Goal: Entertainment & Leisure: Consume media (video, audio)

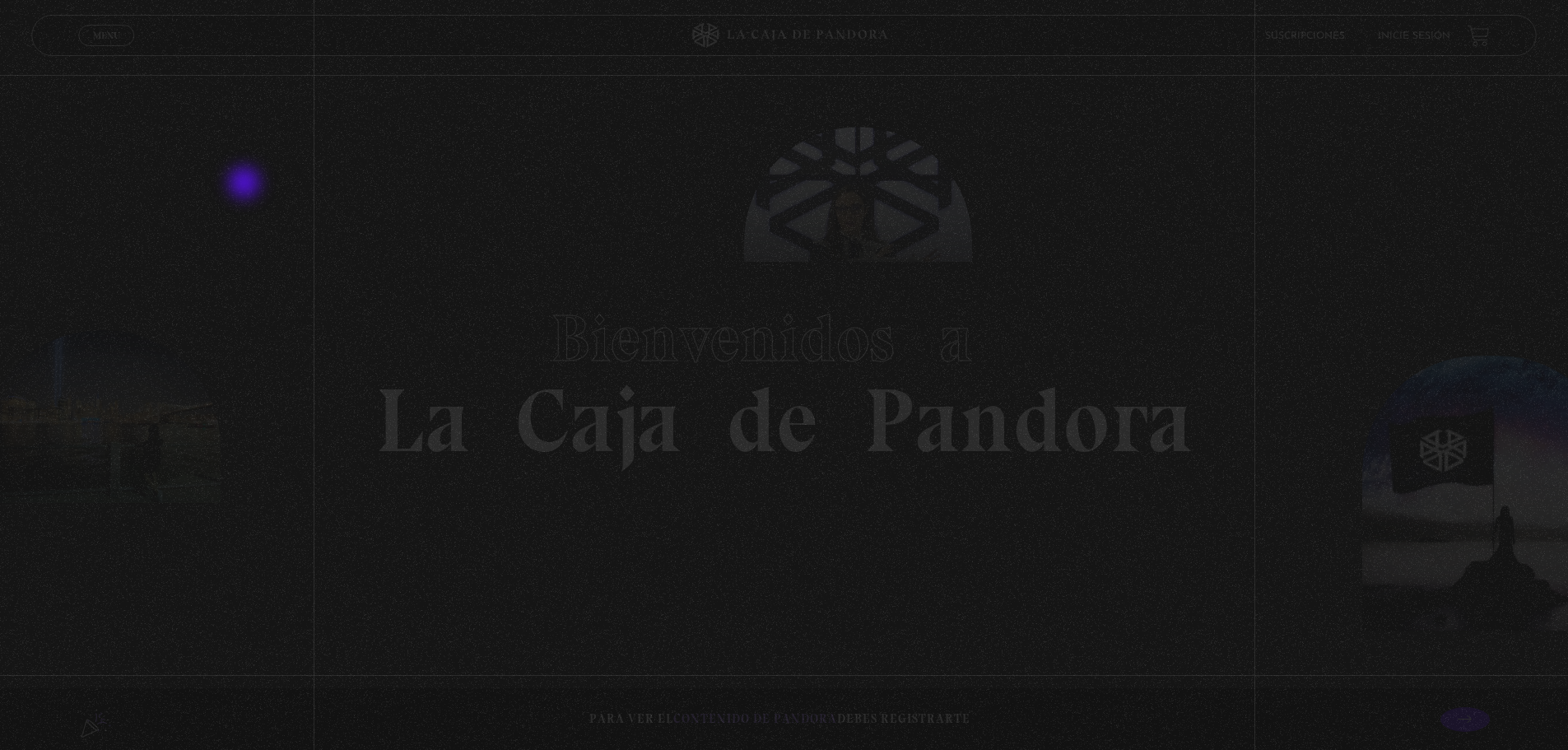
drag, startPoint x: 0, startPoint y: 0, endPoint x: 292, endPoint y: 173, distance: 339.4
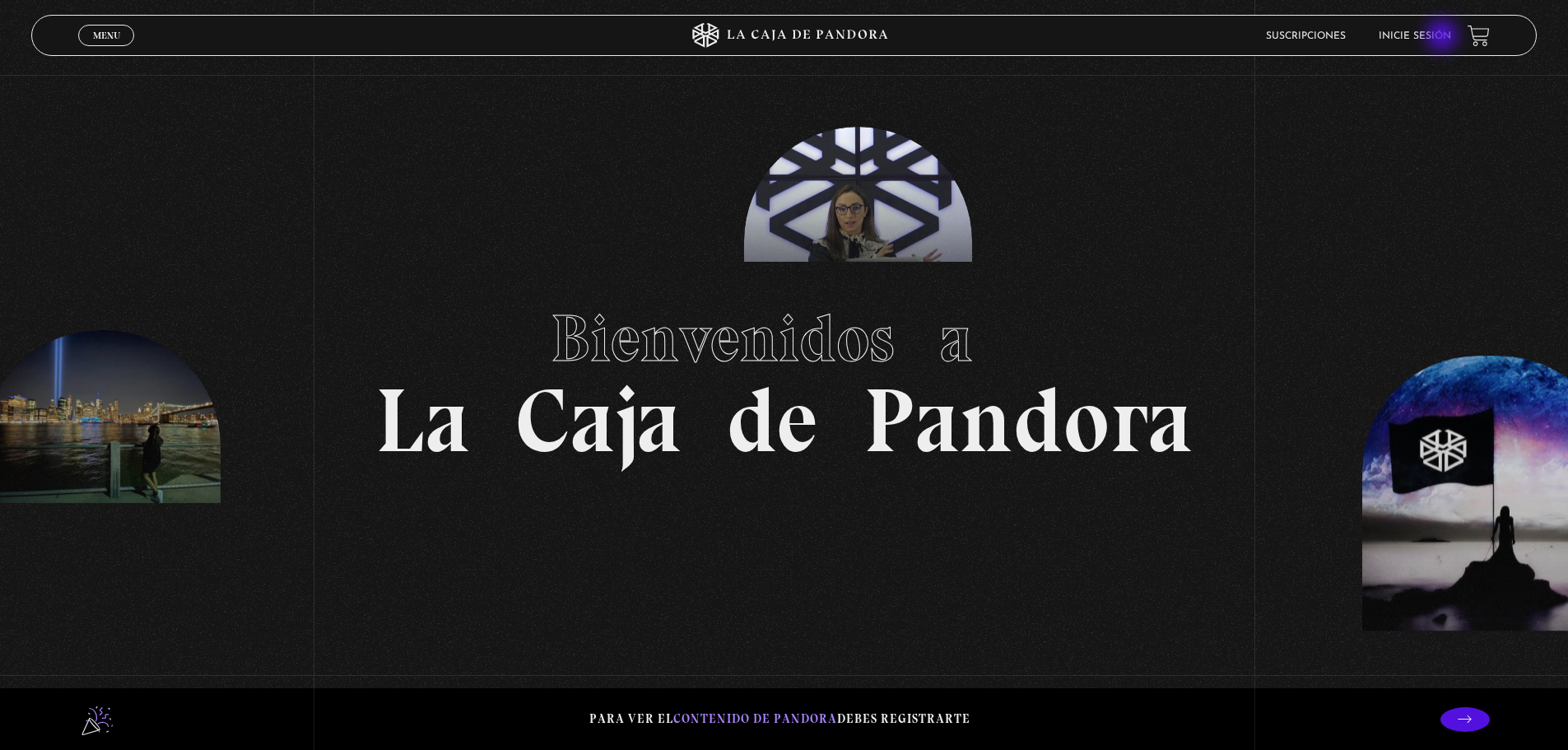
click at [1430, 32] on link "Inicie sesión" at bounding box center [1415, 36] width 73 height 9
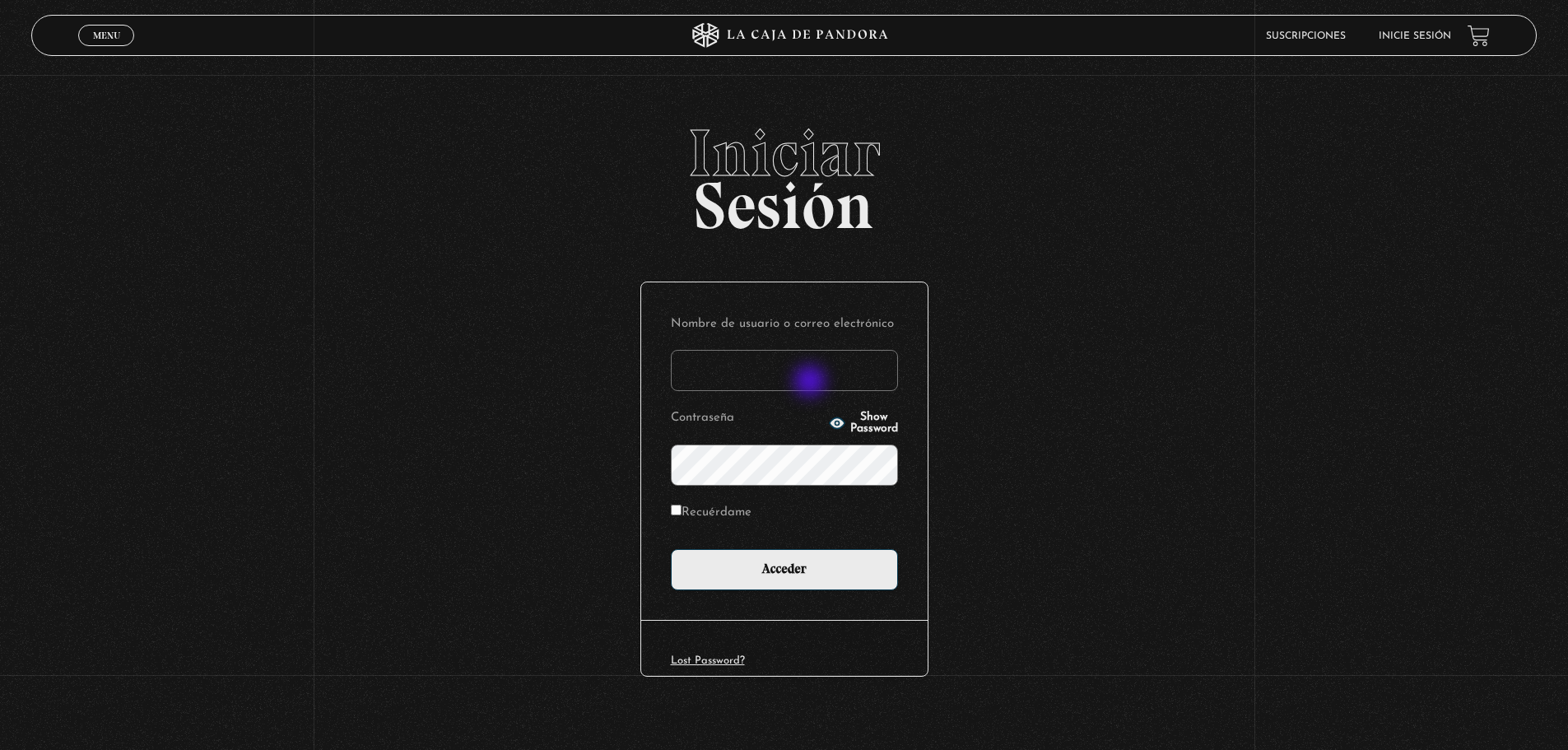
click at [810, 376] on input "Nombre de usuario o correo electrónico" at bounding box center [784, 371] width 227 height 42
type input "shirleybm11@gmail.com"
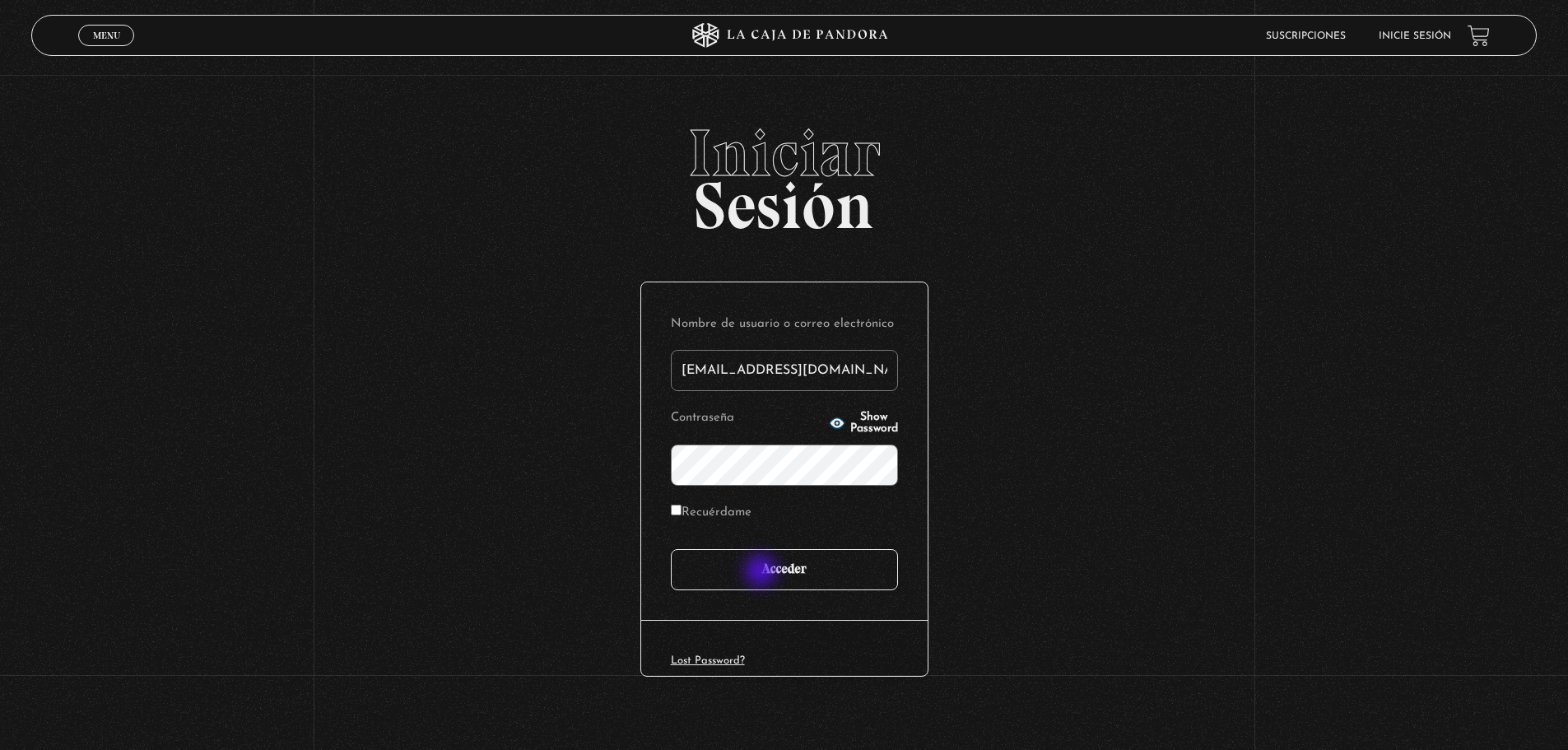
click at [763, 574] on input "Acceder" at bounding box center [784, 570] width 227 height 42
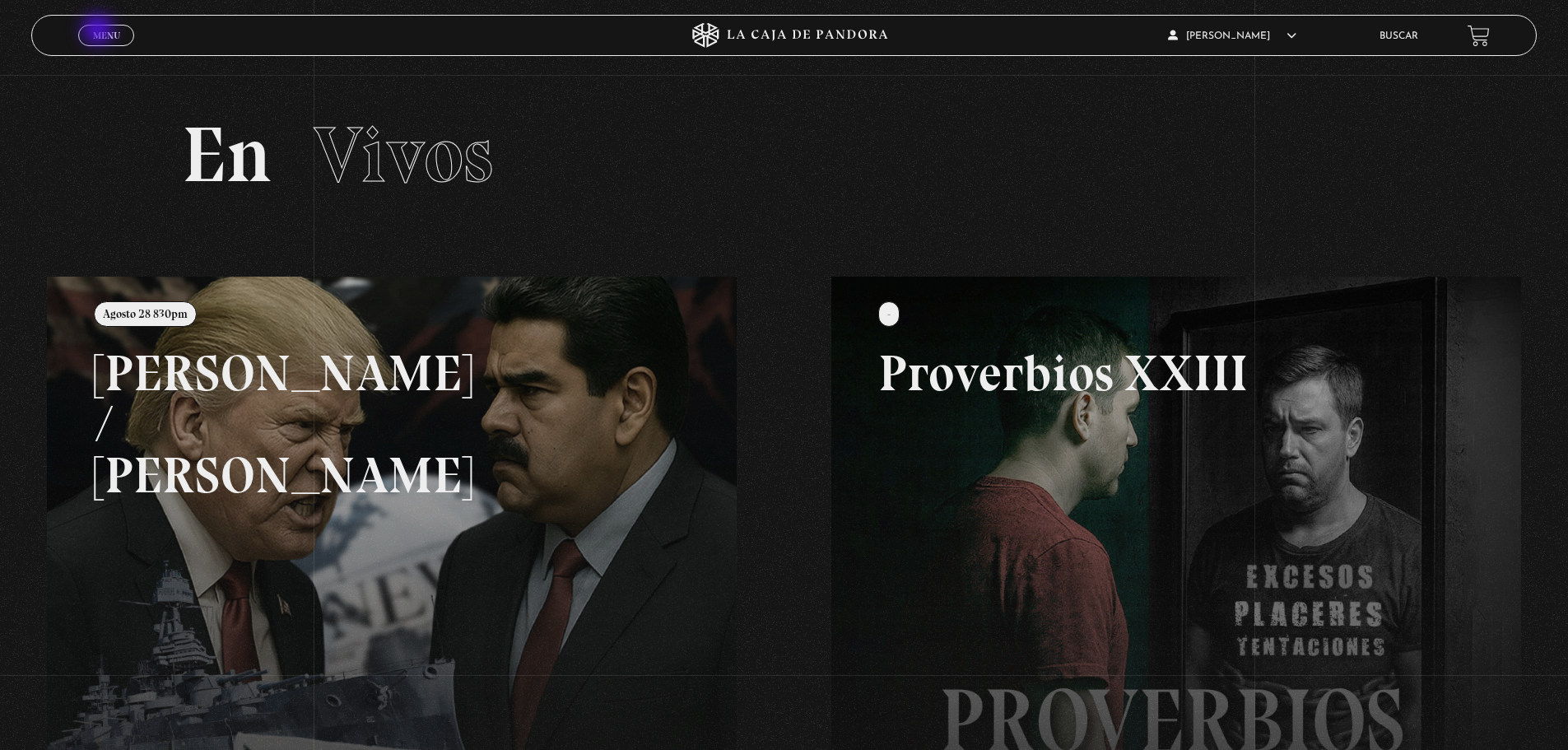
click at [101, 31] on span "Menu" at bounding box center [106, 35] width 27 height 9
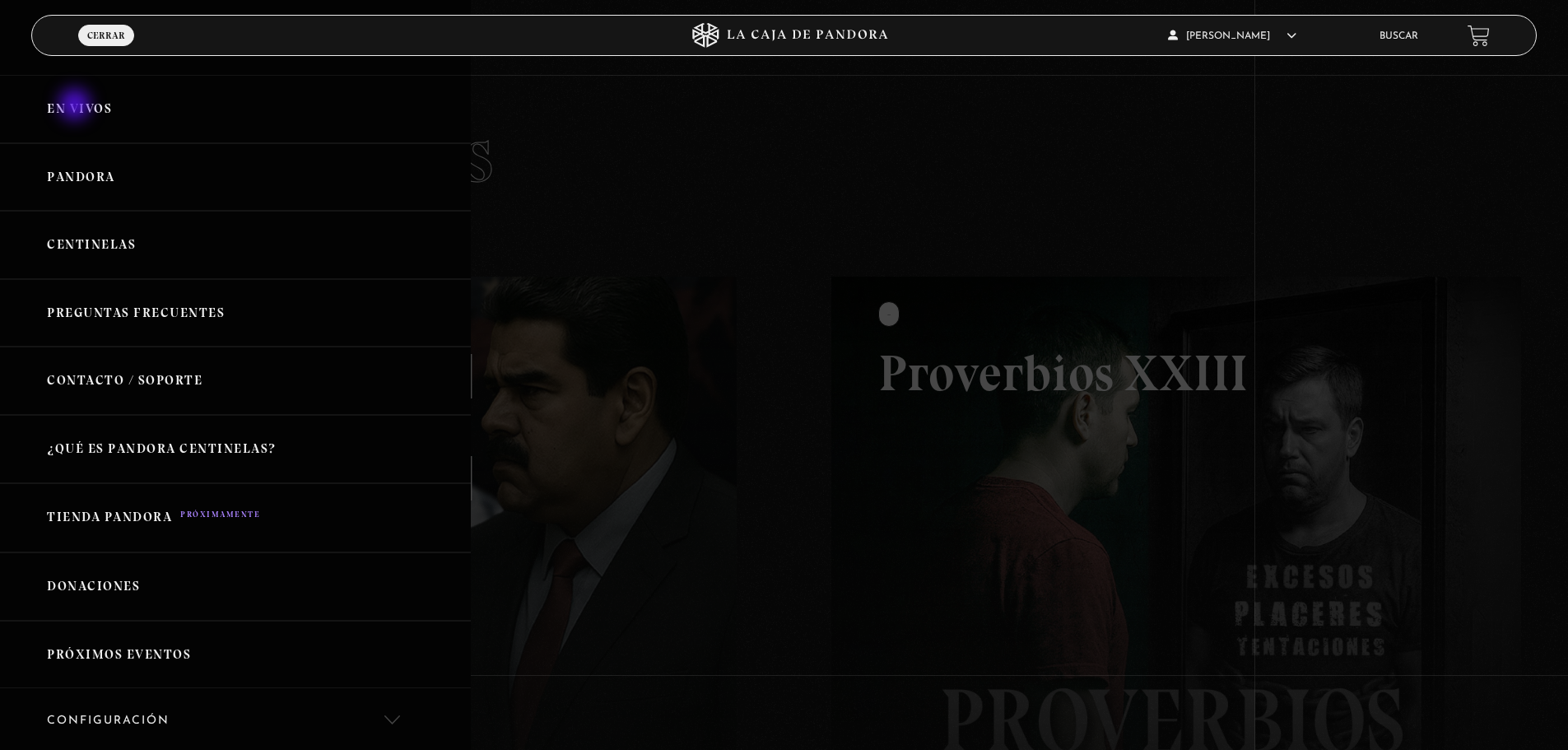
click at [77, 106] on link "En vivos" at bounding box center [235, 109] width 471 height 68
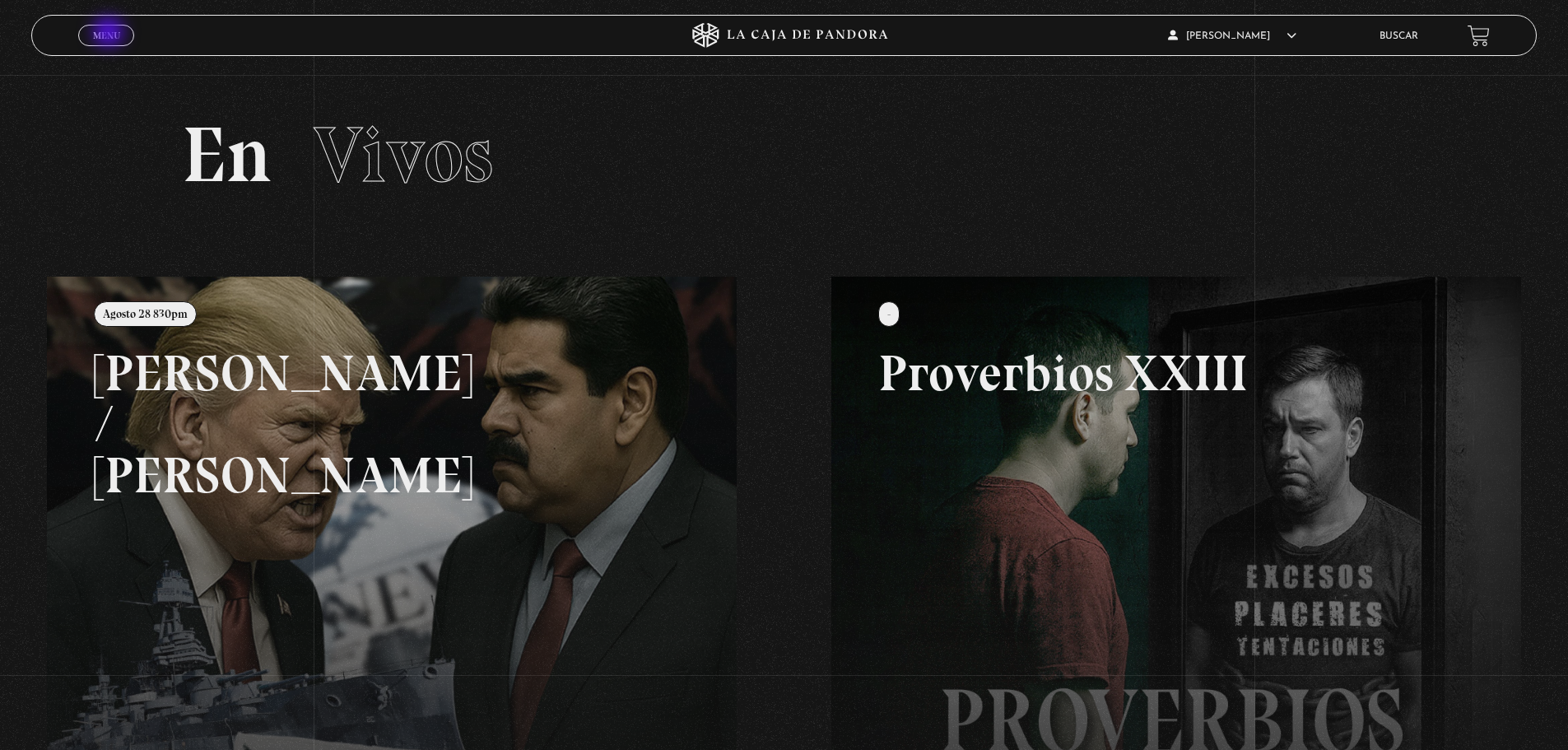
click at [111, 34] on span "Menu" at bounding box center [106, 35] width 27 height 9
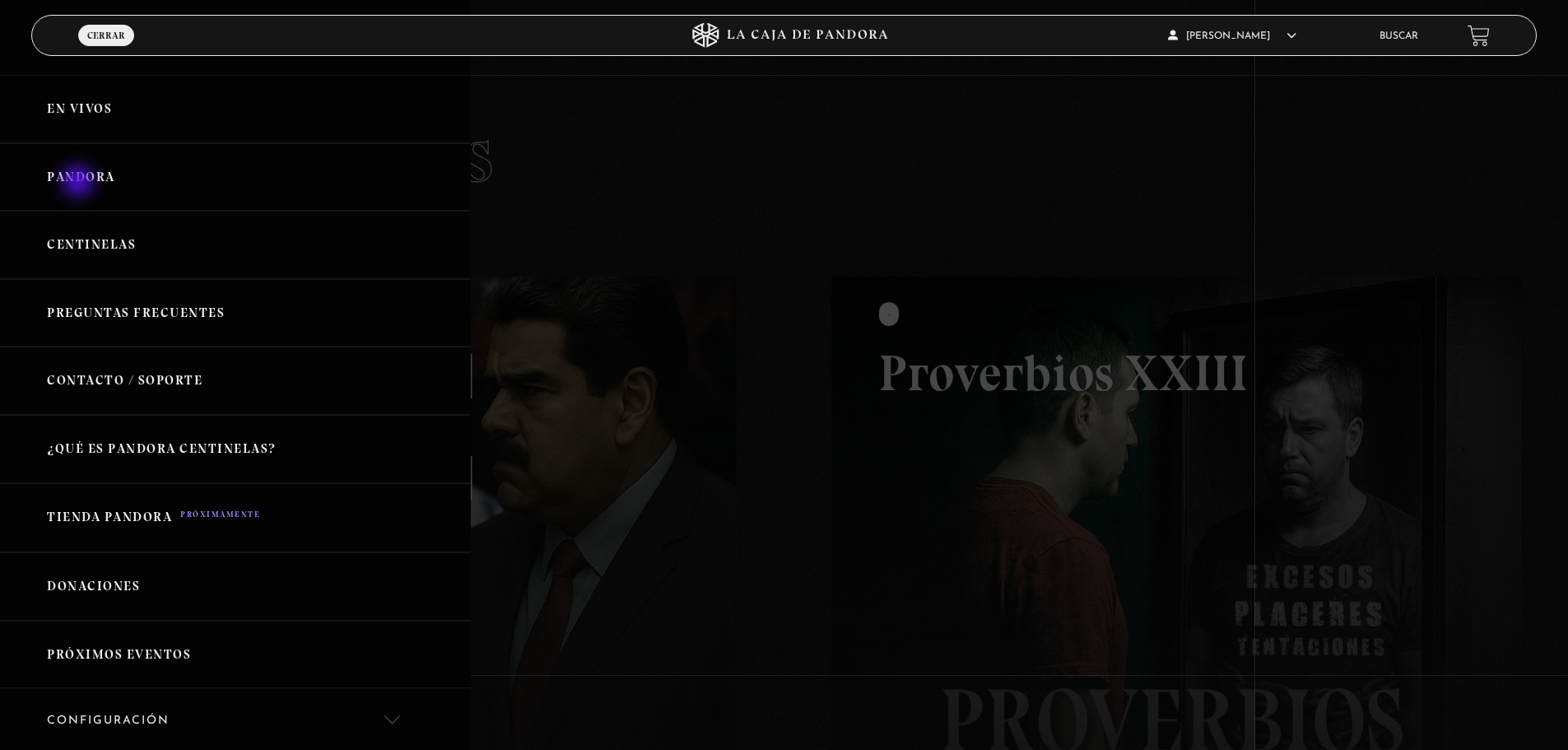
click at [79, 183] on link "Pandora" at bounding box center [235, 178] width 471 height 68
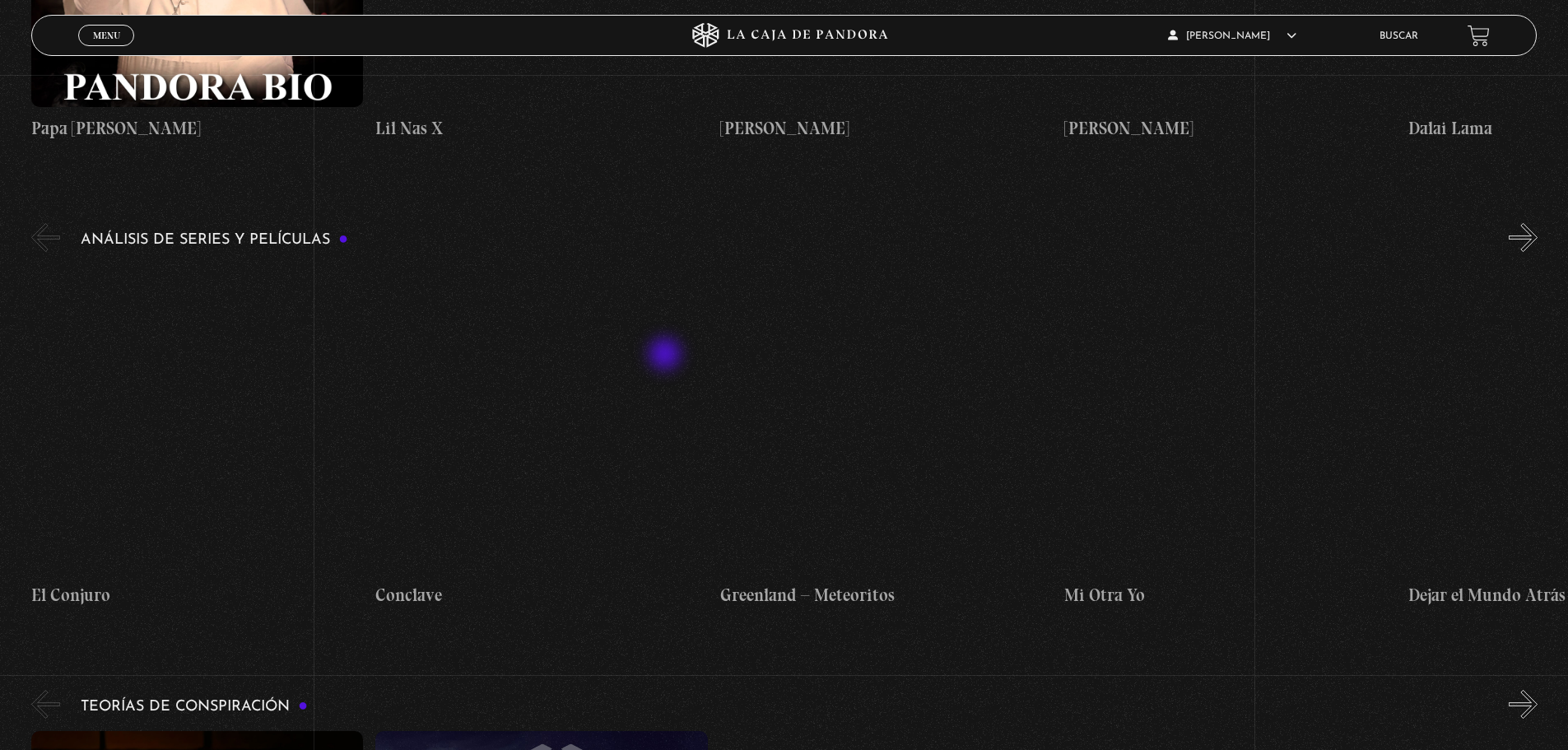
scroll to position [2883, 0]
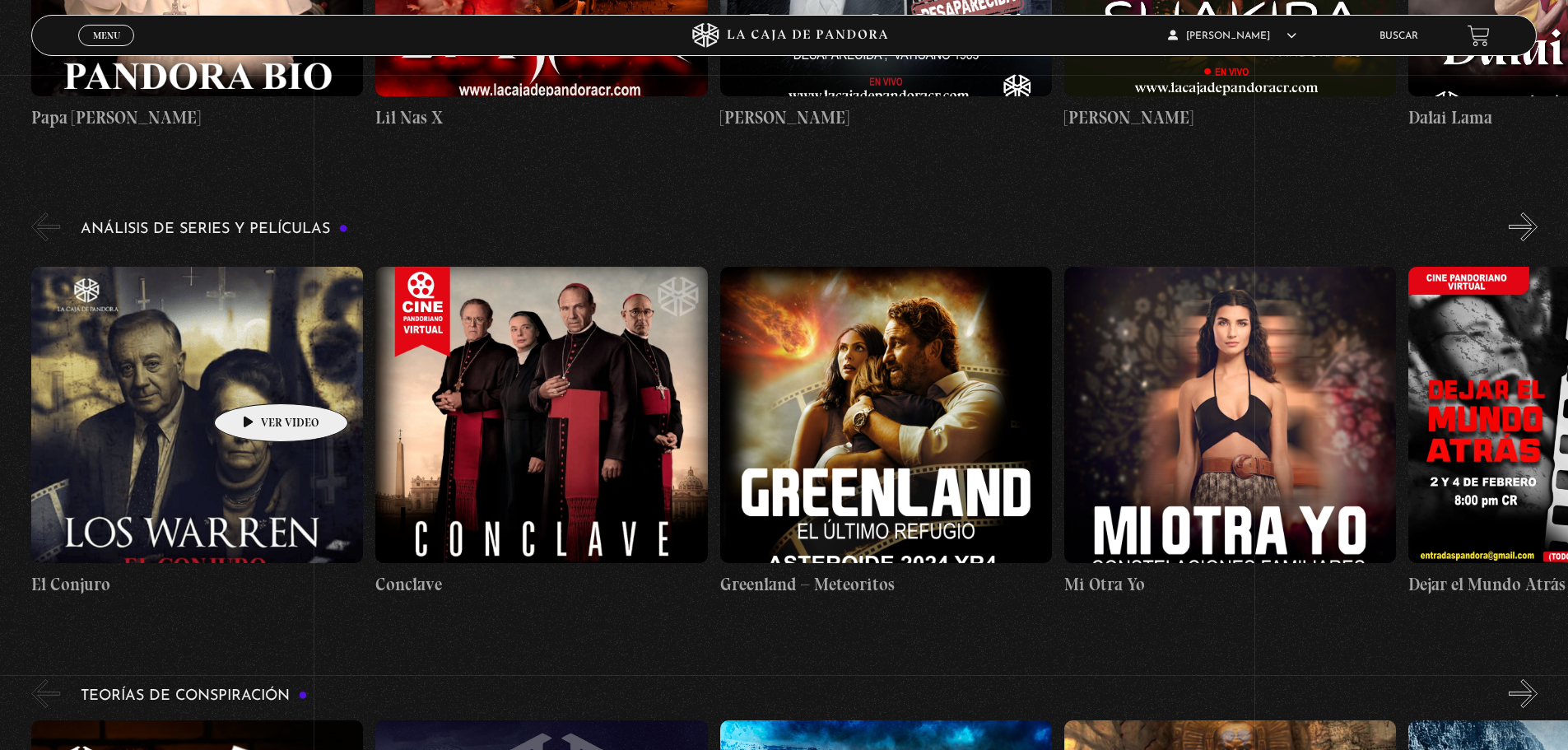
click at [255, 379] on figure at bounding box center [197, 415] width 332 height 297
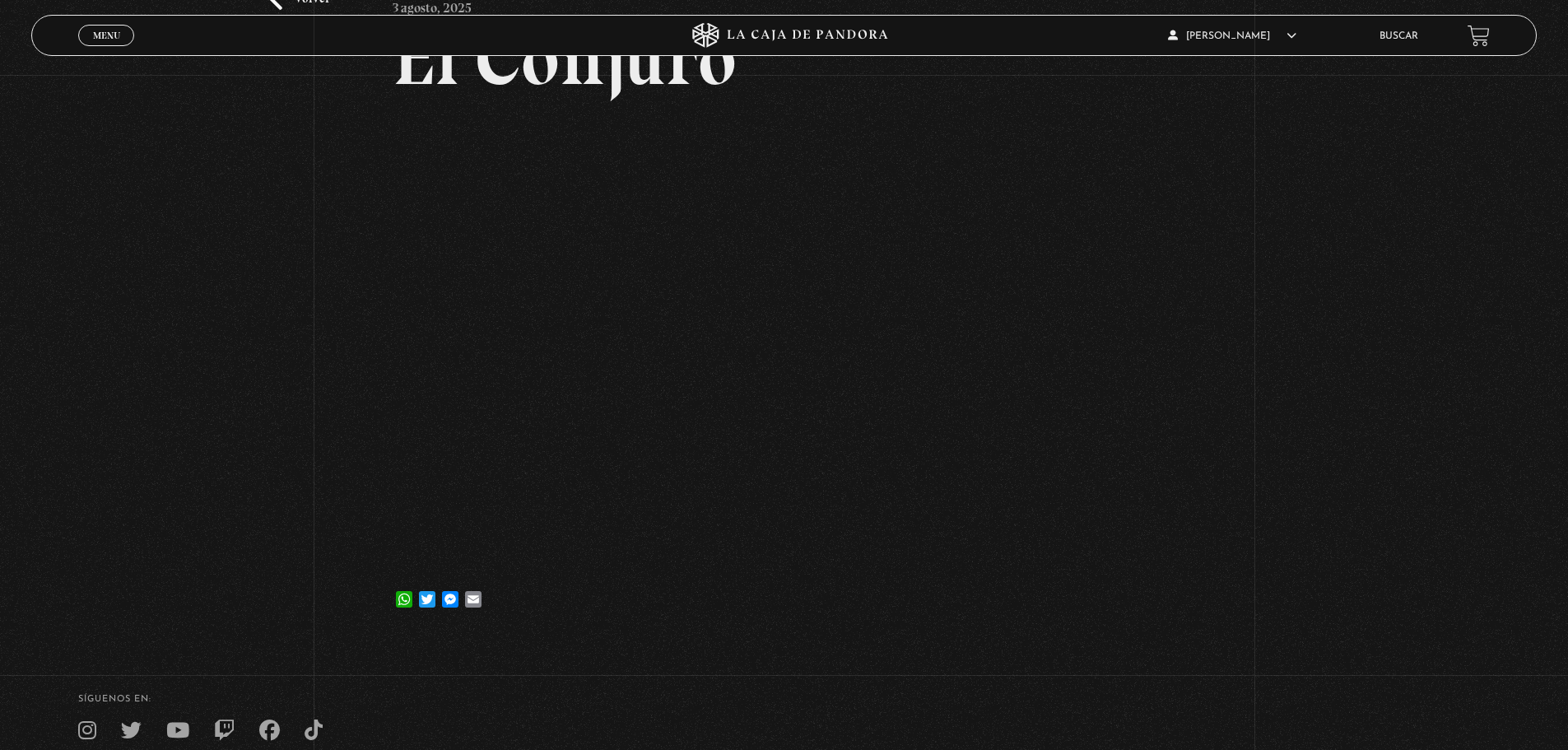
scroll to position [165, 0]
click at [1504, 500] on div "Volver 3 agosto, 2025 El Conjuro WhatsApp Twitter Messenger Email" at bounding box center [784, 272] width 1568 height 724
click at [767, 619] on article "3 agosto, 2025 El Conjuro WhatsApp Twitter Messenger Email" at bounding box center [784, 302] width 783 height 634
